Goal: Transaction & Acquisition: Purchase product/service

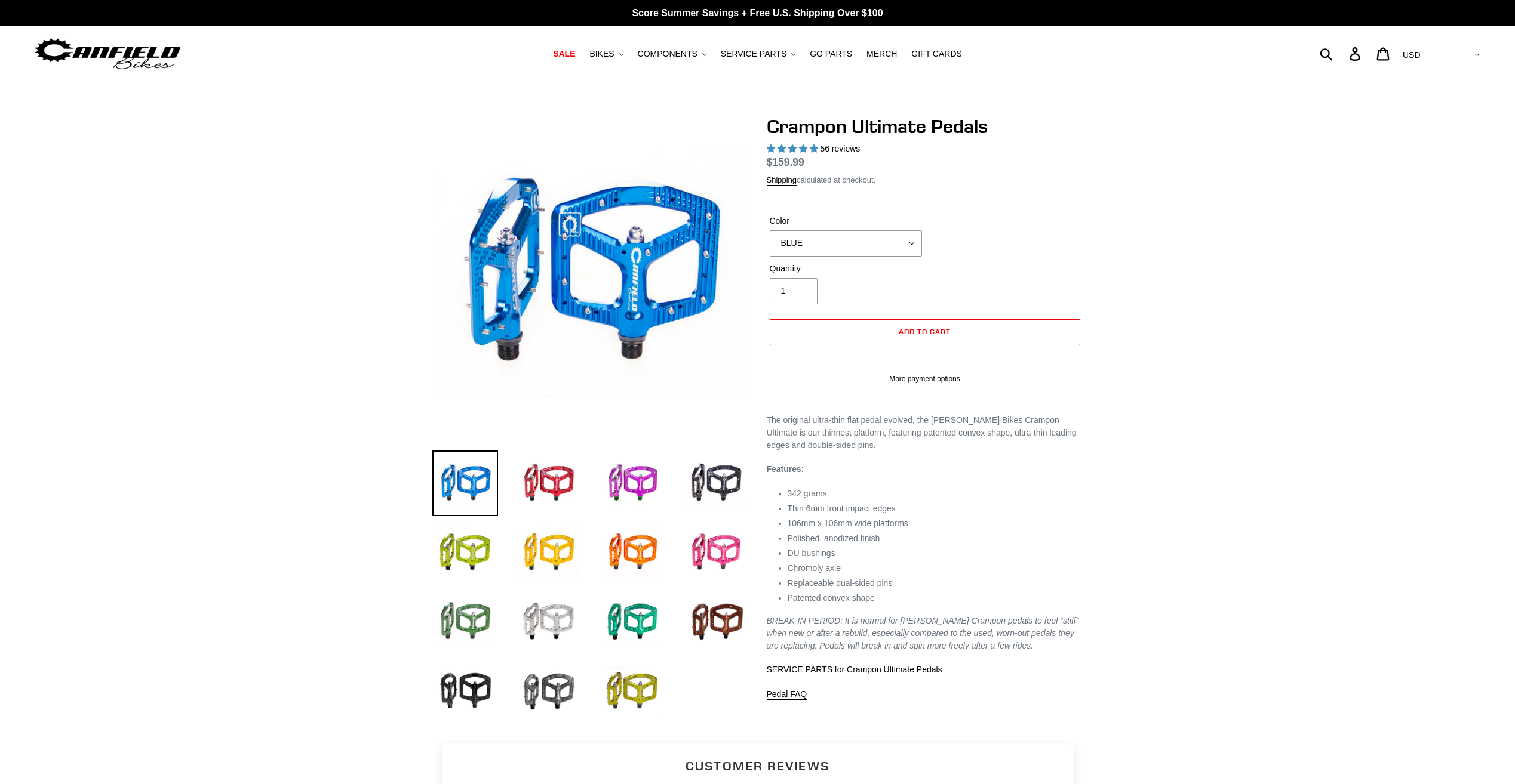
select select "highest-rating"
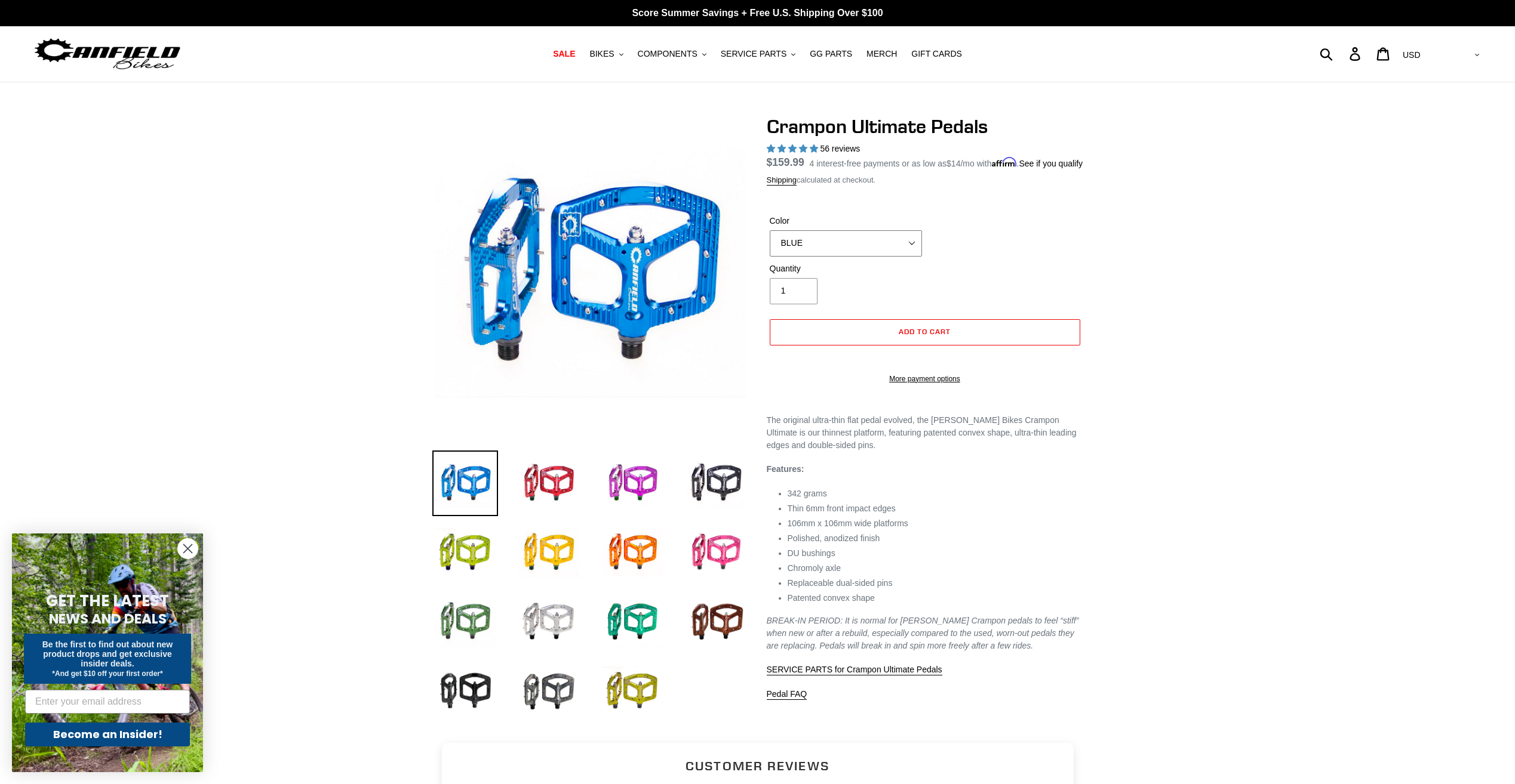
click at [908, 255] on select "BLUE RED PURPLE STEALTH BRONZE GREY TURQUOISE BLACK POLISHED BAJA GOLD PNW GREE…" at bounding box center [845, 243] width 152 height 26
select select "POLISHED"
click at [769, 244] on select "BLUE RED PURPLE STEALTH BRONZE GREY TURQUOISE BLACK POLISHED BAJA GOLD PNW GREE…" at bounding box center [845, 243] width 152 height 26
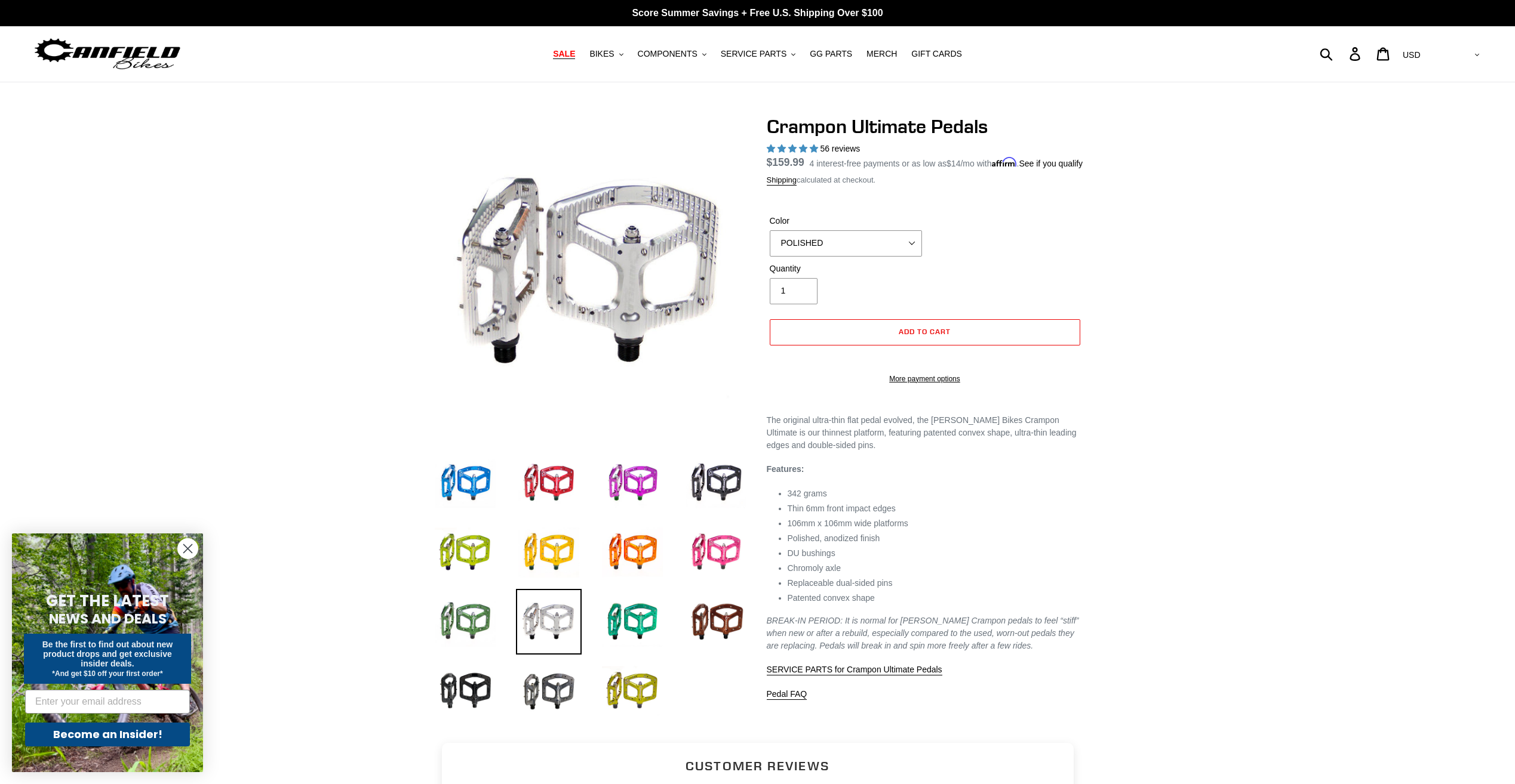
click at [575, 55] on span "SALE" at bounding box center [564, 54] width 22 height 10
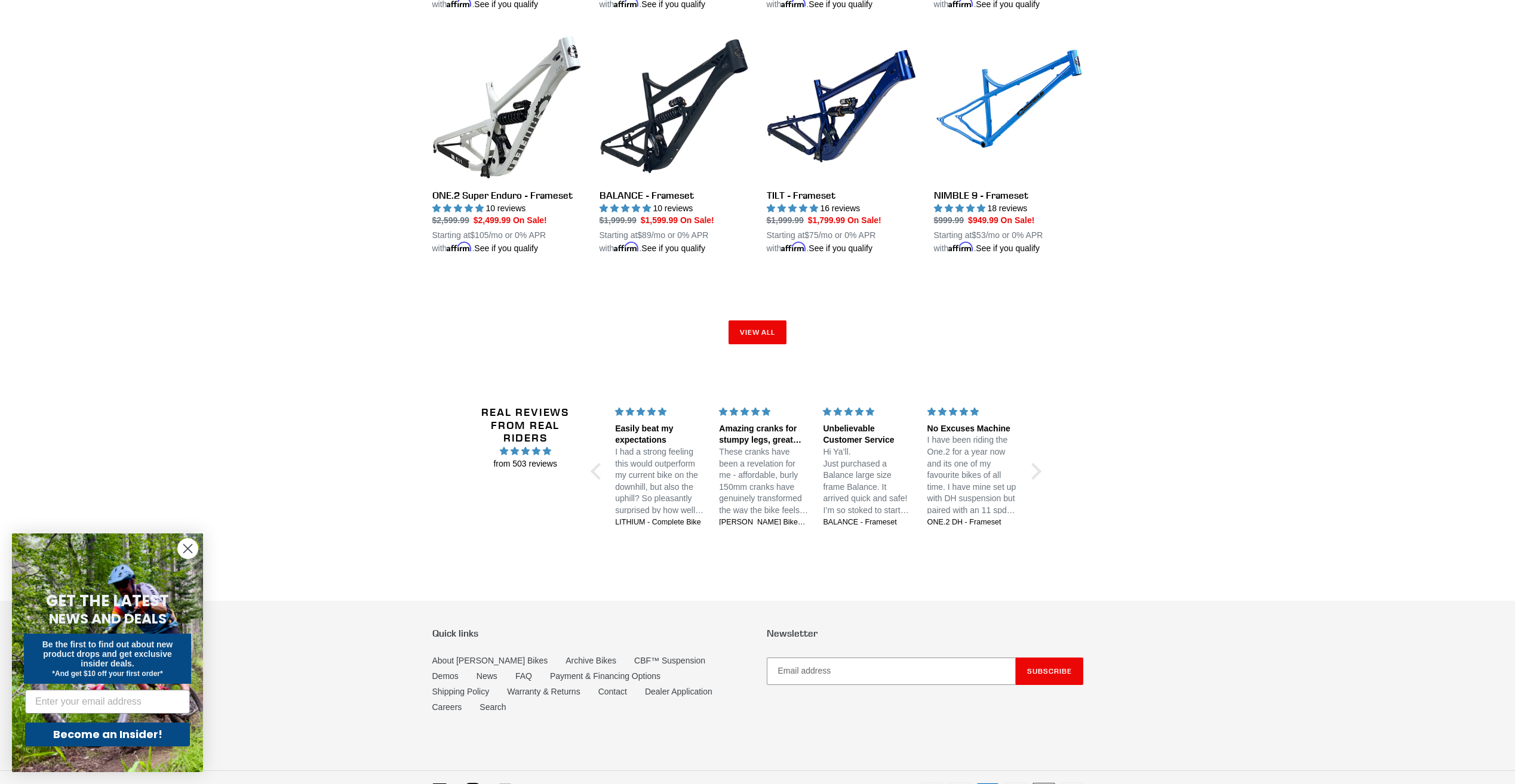
scroll to position [1887, 0]
